Goal: Information Seeking & Learning: Find contact information

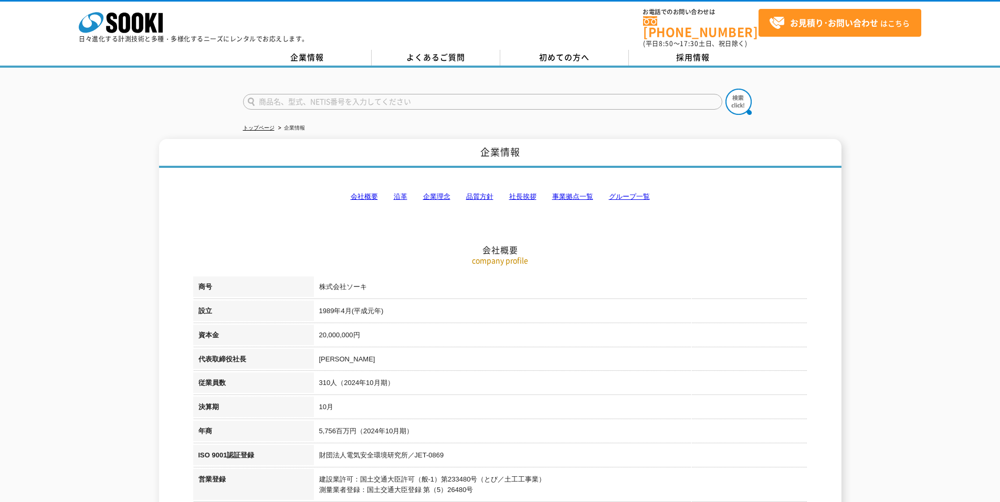
click at [262, 232] on h2 "会社概要" at bounding box center [500, 198] width 614 height 116
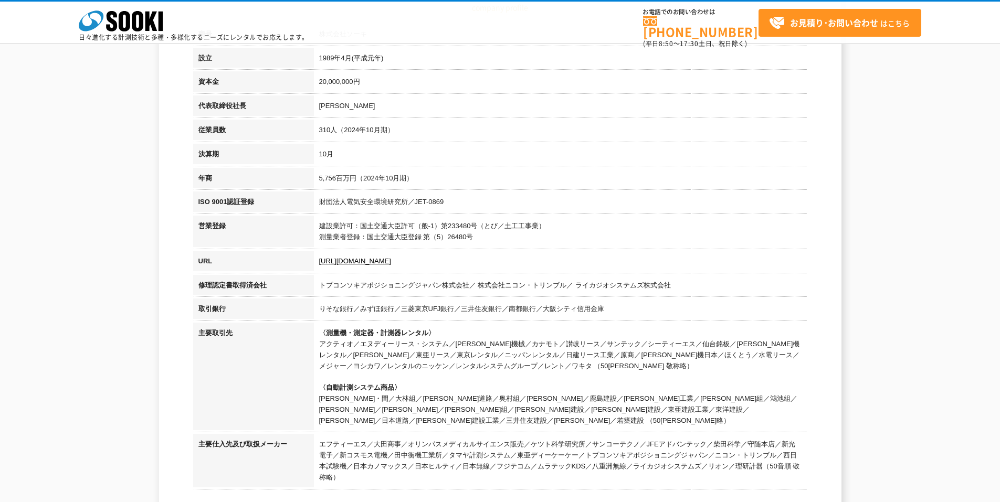
scroll to position [210, 0]
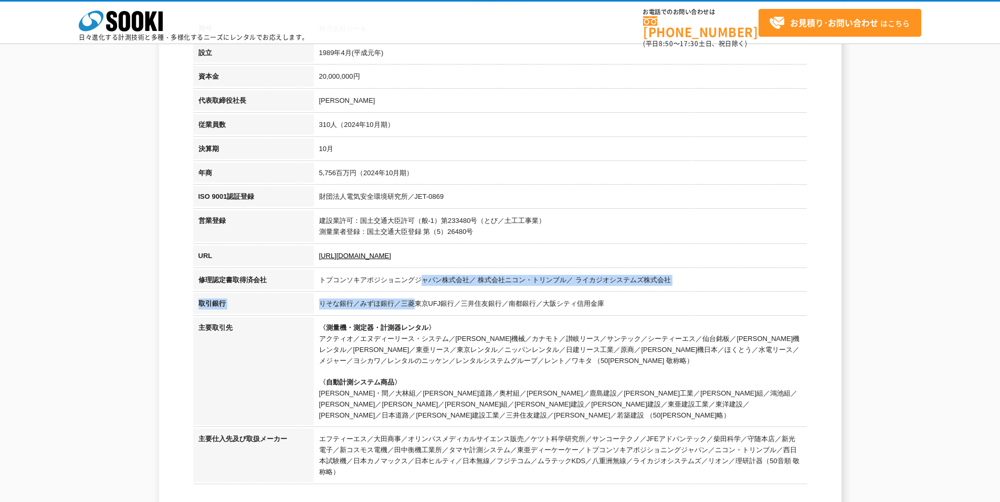
drag, startPoint x: 418, startPoint y: 281, endPoint x: 414, endPoint y: 303, distance: 22.4
click at [414, 303] on tbody "商号 株式会社ソーキ 設立 [DATE]([PERSON_NAME][DATE]) 資本金 20,000,000円 代表取締役社長 [PERSON_NAME]…" at bounding box center [500, 252] width 614 height 468
click at [407, 312] on td "りそな銀行／みずほ銀行／三菱東京UFJ銀行／三井住友銀行／南都銀行／大阪シティ信用金庫" at bounding box center [560, 305] width 493 height 24
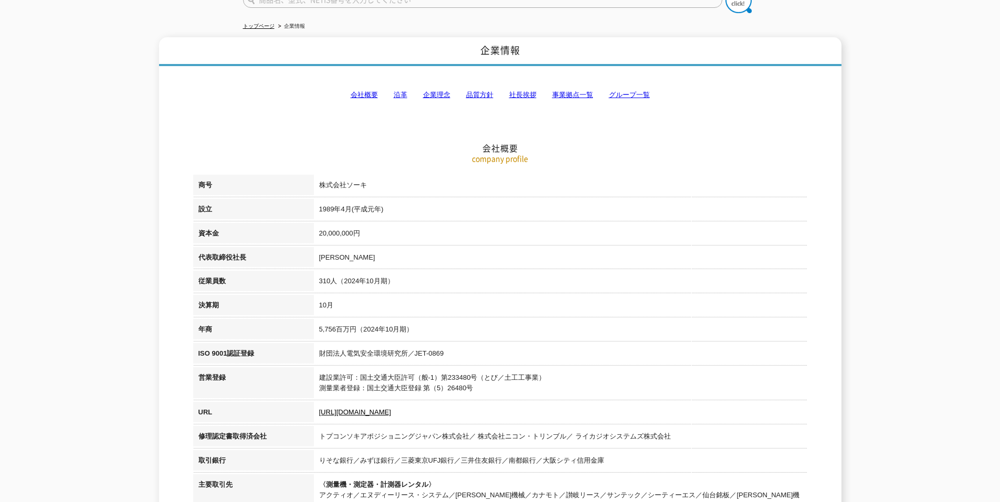
scroll to position [0, 0]
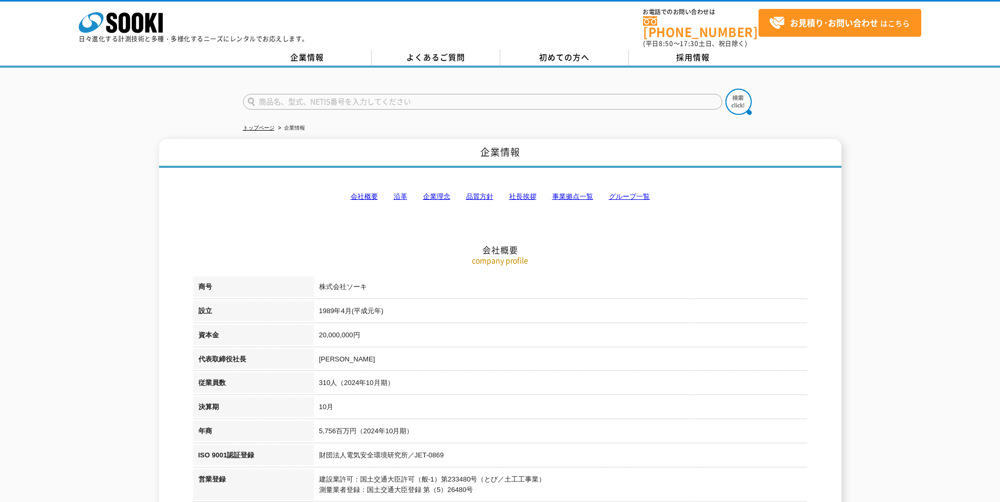
click at [560, 193] on link "事業拠点一覧" at bounding box center [572, 197] width 41 height 8
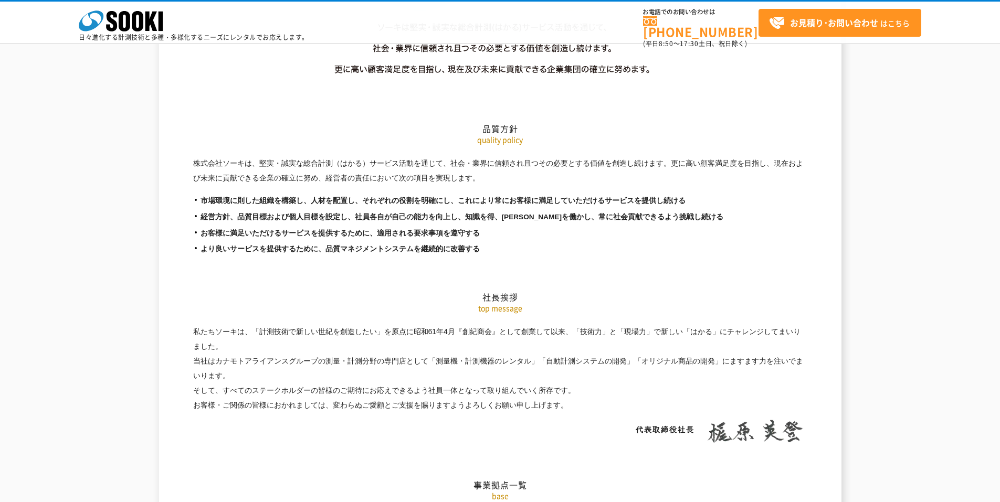
scroll to position [2108, 0]
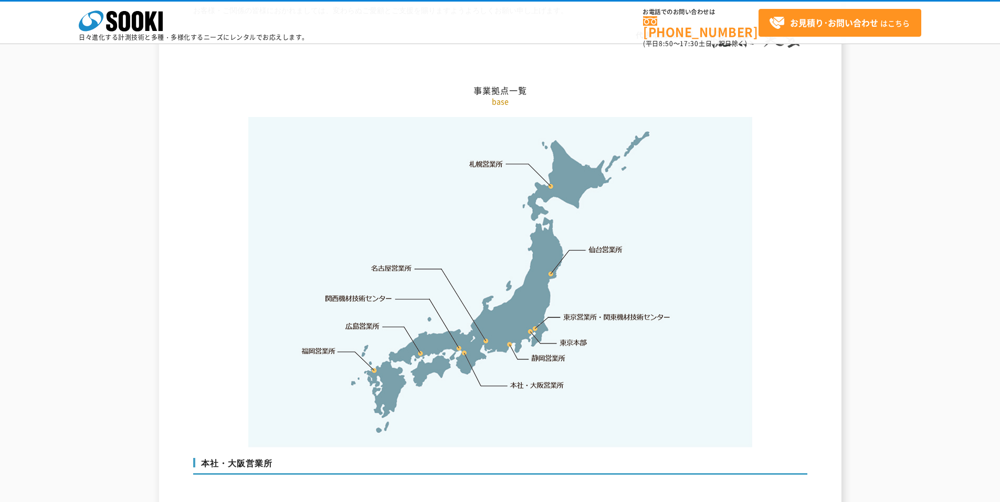
click at [364, 293] on link "関西機材技術センター" at bounding box center [358, 298] width 67 height 10
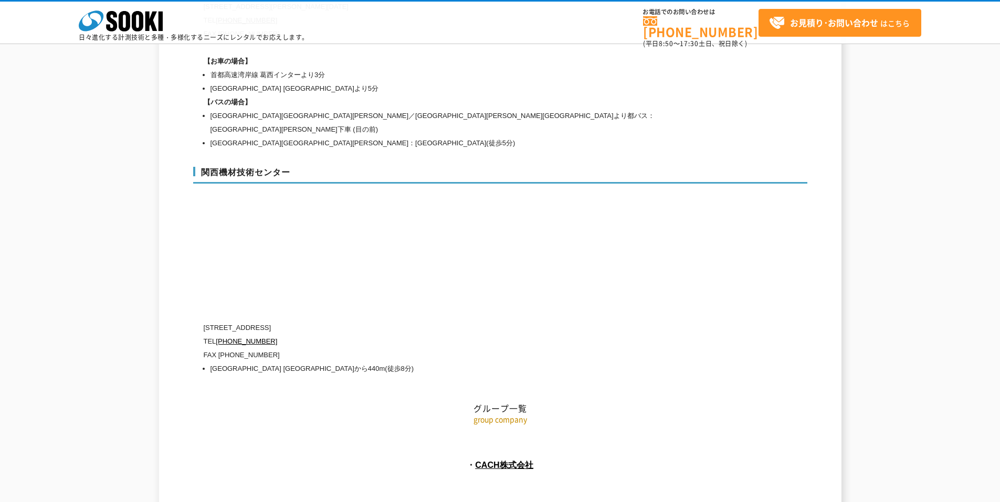
scroll to position [4692, 0]
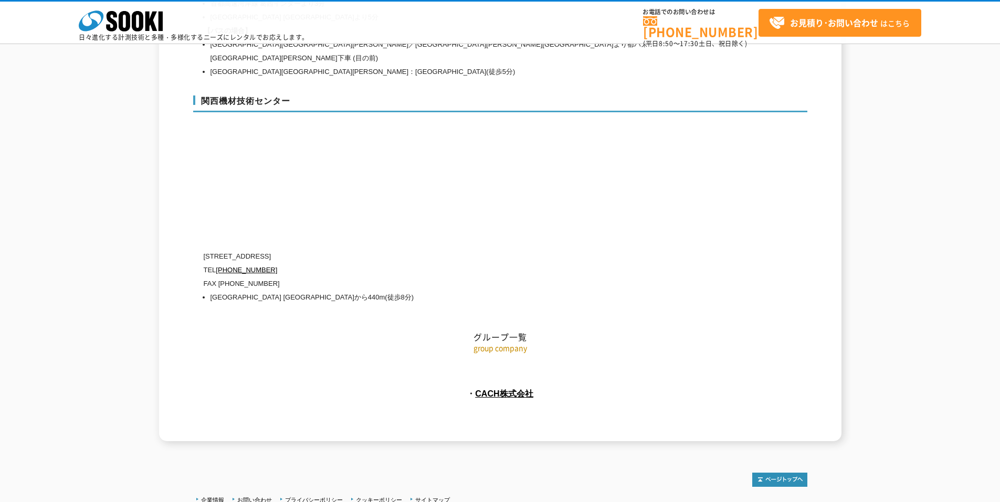
drag, startPoint x: 288, startPoint y: 224, endPoint x: 306, endPoint y: 223, distance: 18.4
click at [306, 250] on p "[STREET_ADDRESS]" at bounding box center [456, 257] width 504 height 14
click at [300, 291] on li "[GEOGRAPHIC_DATA] [GEOGRAPHIC_DATA]から440m(徒歩8分)" at bounding box center [458, 298] width 497 height 14
click at [428, 277] on p "FAX [PHONE_NUMBER]" at bounding box center [456, 284] width 504 height 14
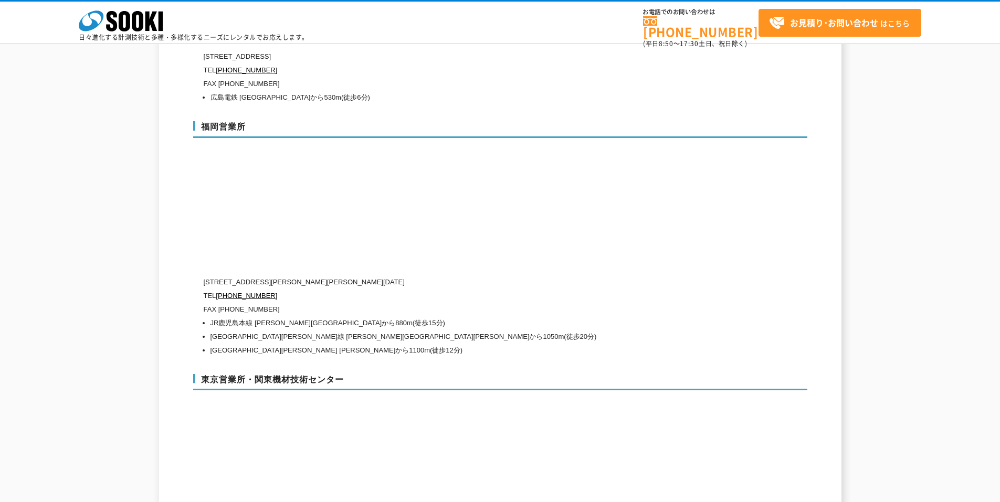
scroll to position [4219, 0]
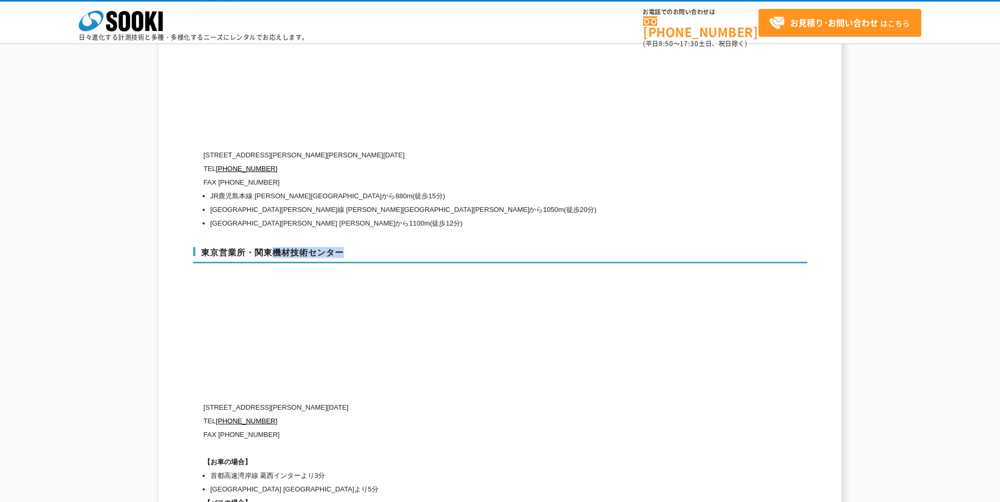
drag, startPoint x: 277, startPoint y: 234, endPoint x: 382, endPoint y: 229, distance: 105.1
click at [382, 247] on h3 "東京営業所・関東機材技術センター" at bounding box center [500, 255] width 614 height 17
click at [301, 401] on p "[STREET_ADDRESS][PERSON_NAME][DATE]" at bounding box center [456, 408] width 504 height 14
drag, startPoint x: 287, startPoint y: 388, endPoint x: 300, endPoint y: 388, distance: 12.6
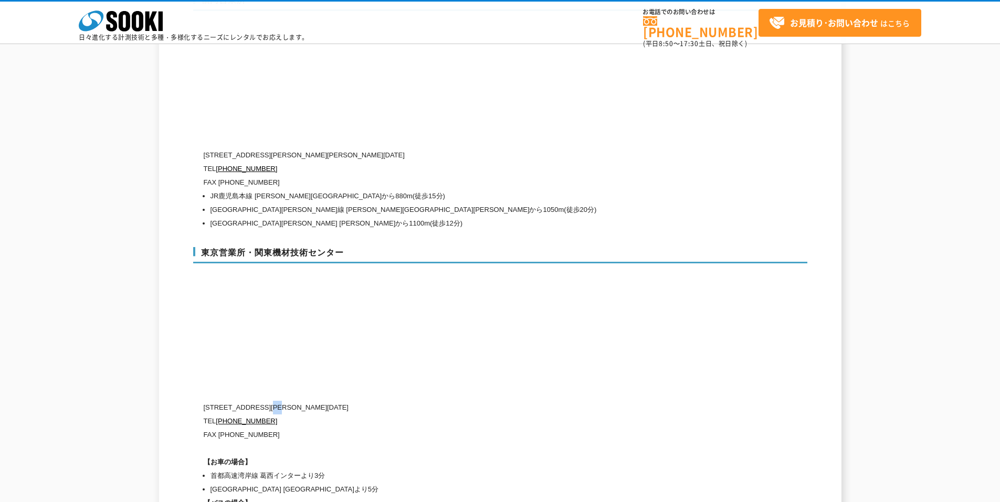
click at [300, 401] on p "[STREET_ADDRESS][PERSON_NAME][DATE]" at bounding box center [456, 408] width 504 height 14
drag, startPoint x: 267, startPoint y: 387, endPoint x: 318, endPoint y: 383, distance: 51.1
click at [318, 401] on p "[STREET_ADDRESS][PERSON_NAME][DATE]" at bounding box center [456, 408] width 504 height 14
click at [365, 415] on p "TEL [PHONE_NUMBER]" at bounding box center [456, 422] width 504 height 14
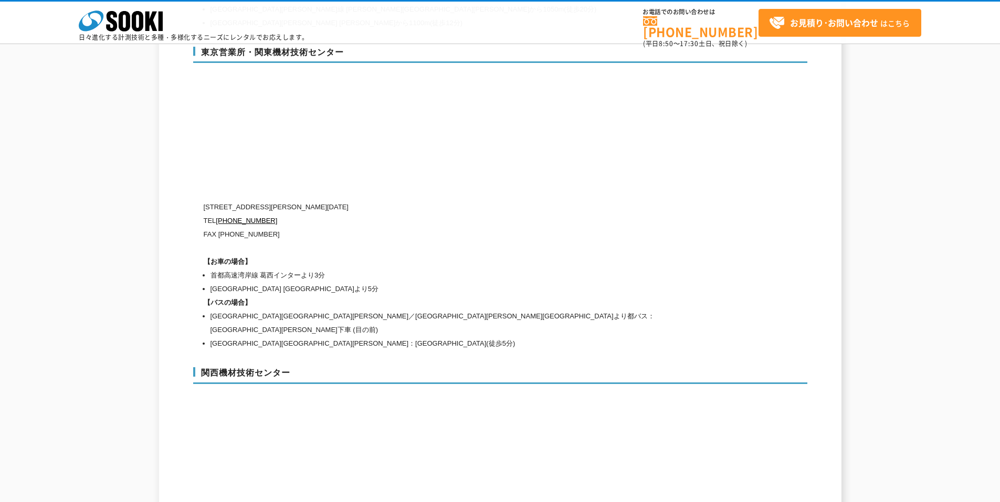
scroll to position [4429, 0]
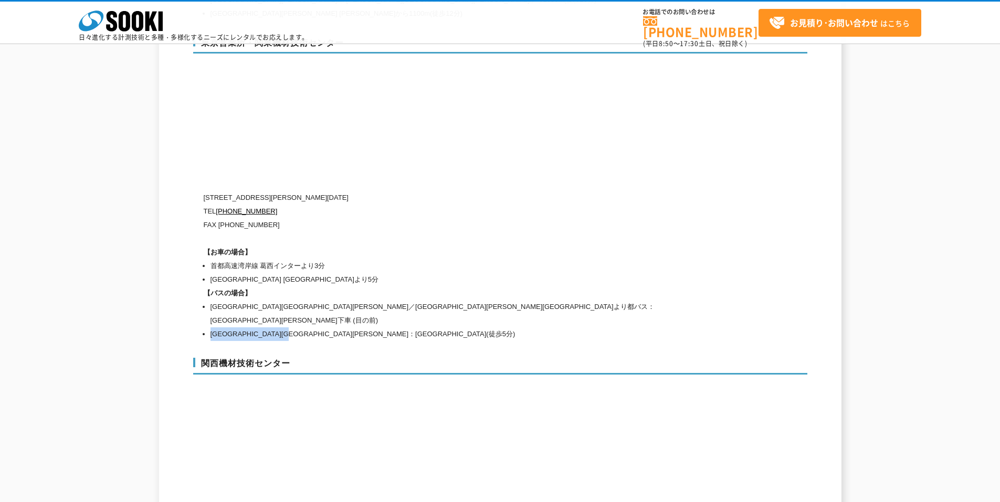
drag, startPoint x: 336, startPoint y: 300, endPoint x: 203, endPoint y: 298, distance: 133.8
click at [210, 327] on li "[GEOGRAPHIC_DATA][GEOGRAPHIC_DATA][PERSON_NAME]：[GEOGRAPHIC_DATA](徒歩5分)" at bounding box center [458, 334] width 497 height 14
click at [201, 358] on h3 "関西機材技術センター" at bounding box center [500, 366] width 614 height 17
click at [202, 358] on h3 "関西機材技術センター" at bounding box center [500, 366] width 614 height 17
click at [255, 347] on div "関西機材技術センター [STREET_ADDRESS] [PHONE_NUMBER] FAX [PHONE_NUMBER] [GEOGRAPHIC_DATA]…" at bounding box center [500, 460] width 614 height 226
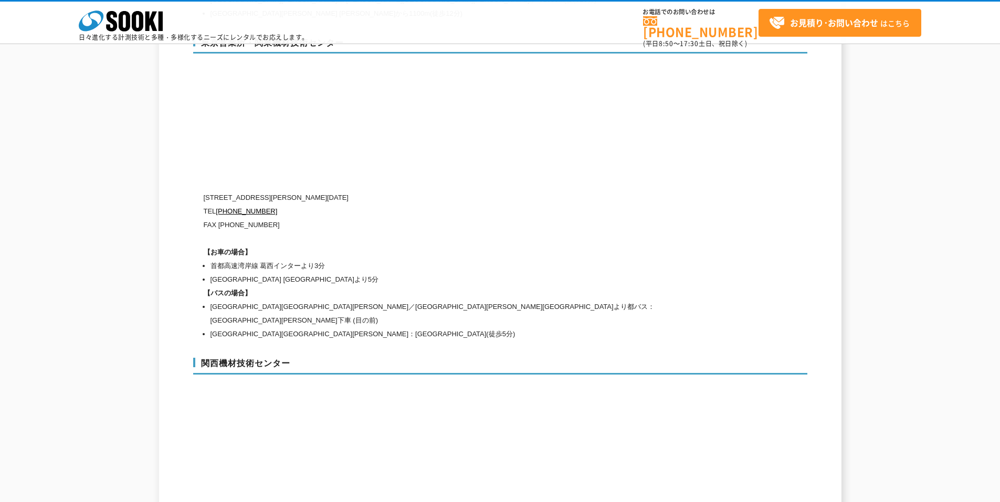
drag, startPoint x: 599, startPoint y: 121, endPoint x: 743, endPoint y: 76, distance: 150.6
click at [600, 121] on div "東京営業所・関東機材技術センター [STREET_ADDRESS][PERSON_NAME][DATE] [PHONE_NUMBER] FAX [PHONE_…" at bounding box center [500, 187] width 614 height 321
